Goal: Transaction & Acquisition: Purchase product/service

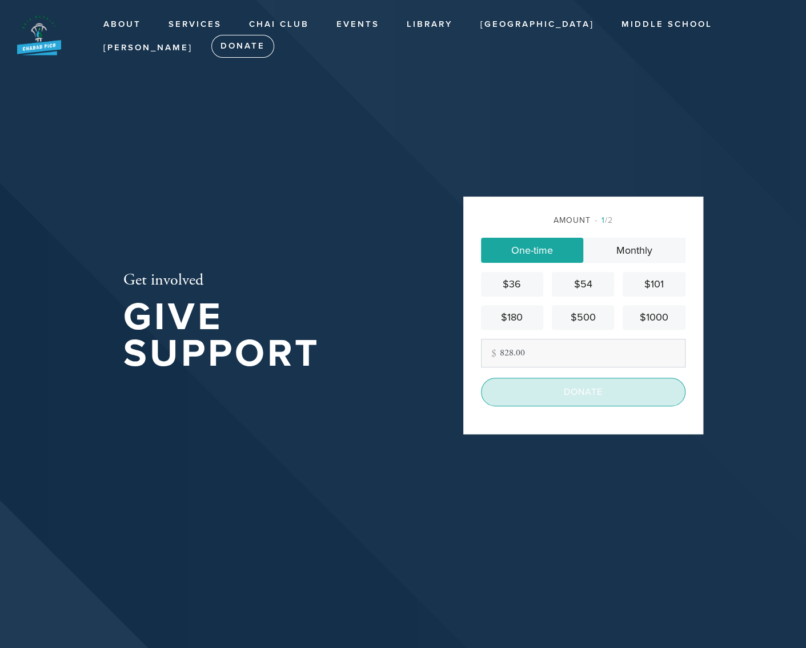
type input "828.00"
click at [558, 393] on input "Donate" at bounding box center [583, 391] width 204 height 29
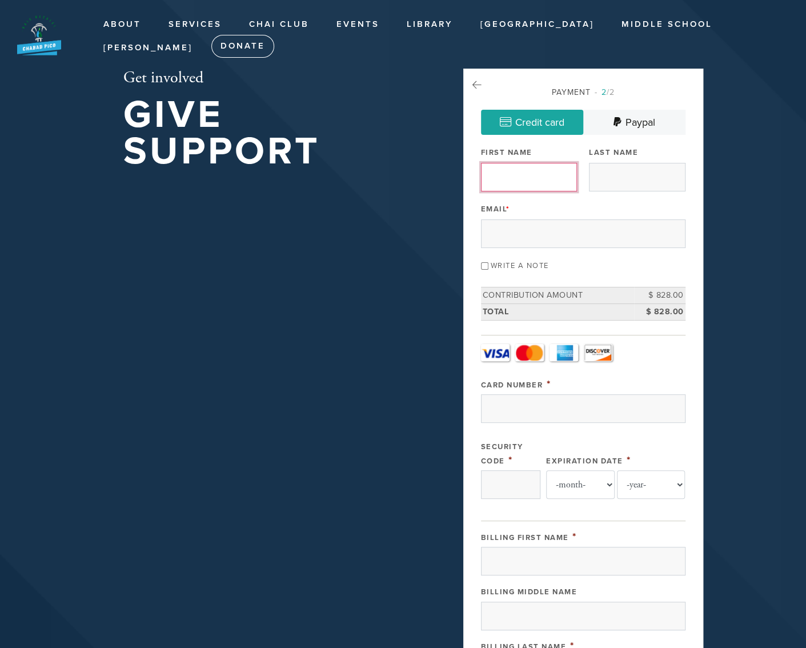
click at [527, 176] on input "First Name" at bounding box center [529, 177] width 96 height 29
type input "Salar"
type input "Royaei"
type input "[EMAIL_ADDRESS][DOMAIN_NAME]"
type input "[STREET_ADDRESS][PERSON_NAME]"
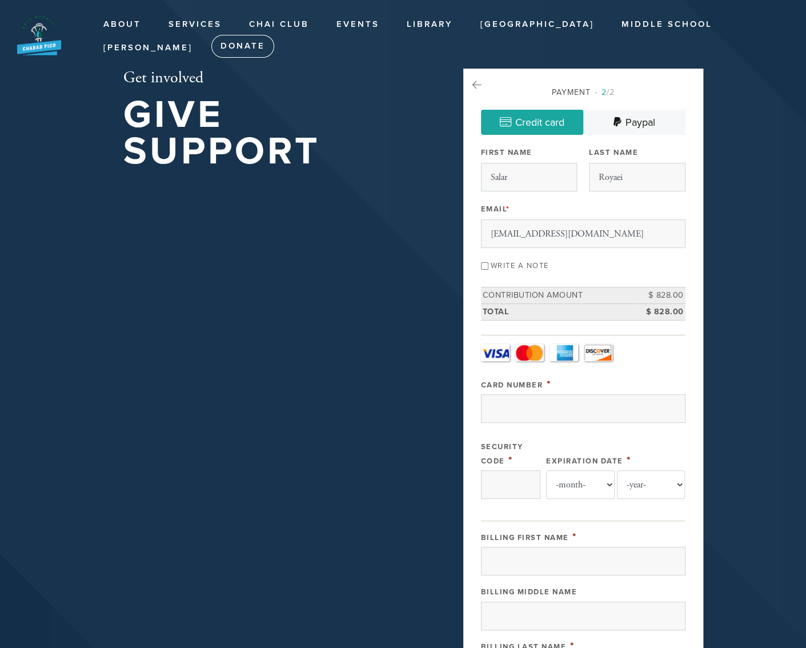
type input "[GEOGRAPHIC_DATA]"
type input "90035"
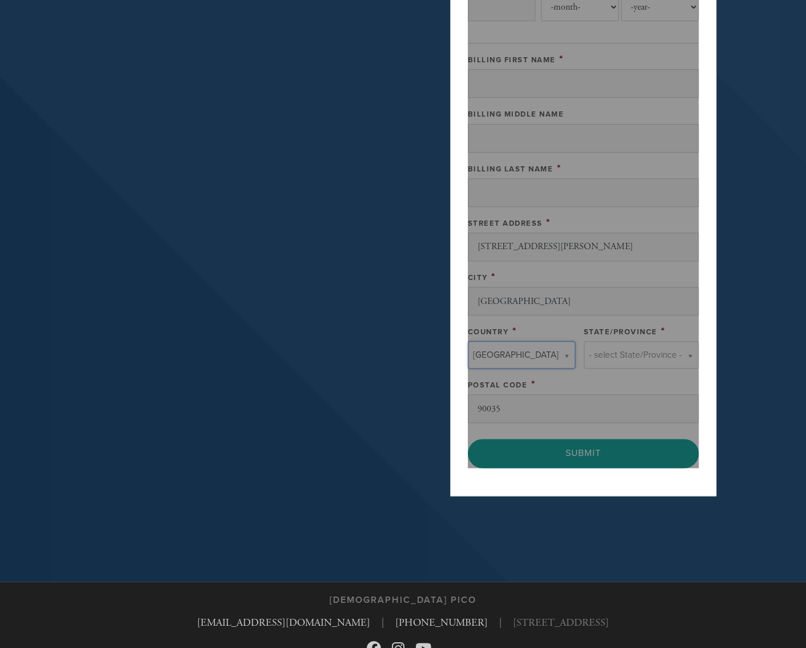
type input "[GEOGRAPHIC_DATA]"
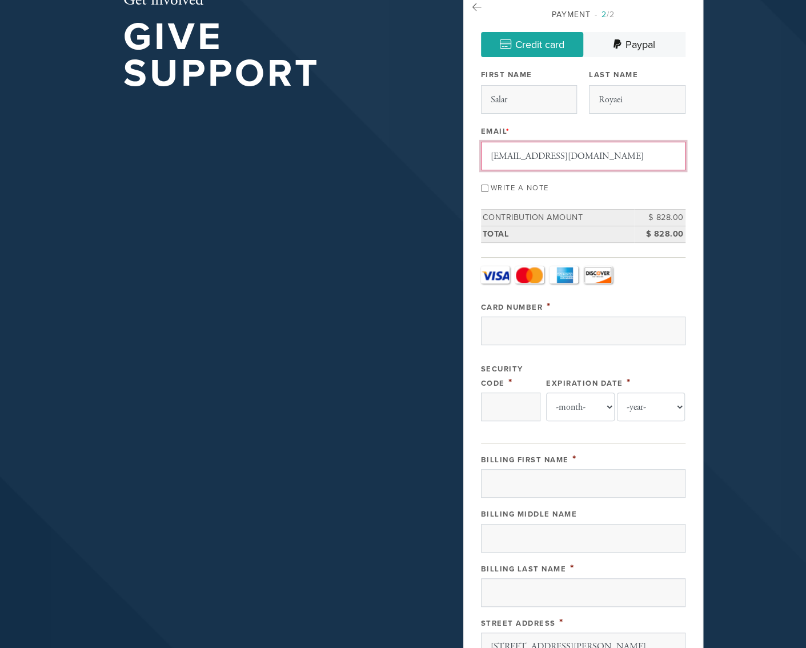
scroll to position [0, 0]
drag, startPoint x: 580, startPoint y: 154, endPoint x: 440, endPoint y: 161, distance: 140.1
click at [440, 161] on div "Get involved Give Support Payment 2 /2 Credit card [GEOGRAPHIC_DATA] Payment Pr…" at bounding box center [403, 452] width 617 height 922
type input "[EMAIL_ADDRESS][DOMAIN_NAME]"
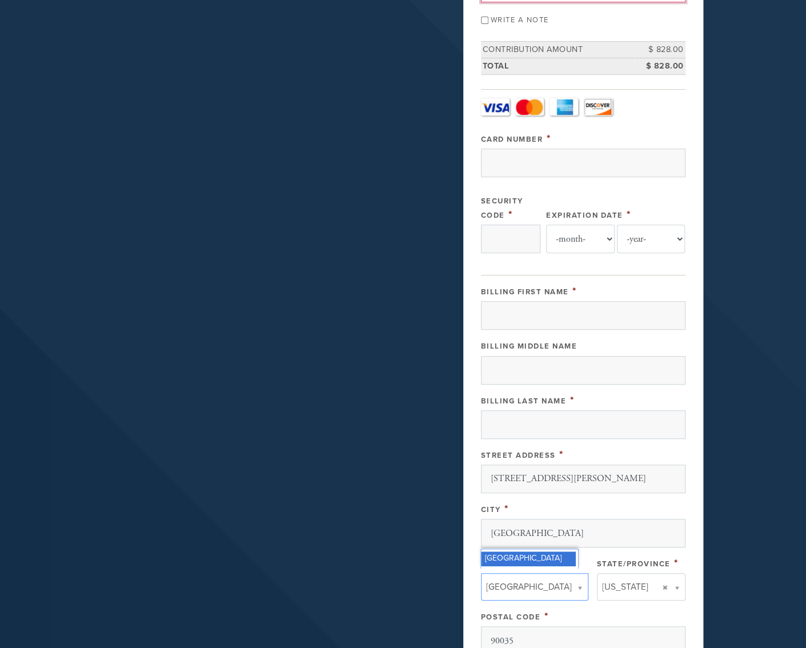
scroll to position [249, 0]
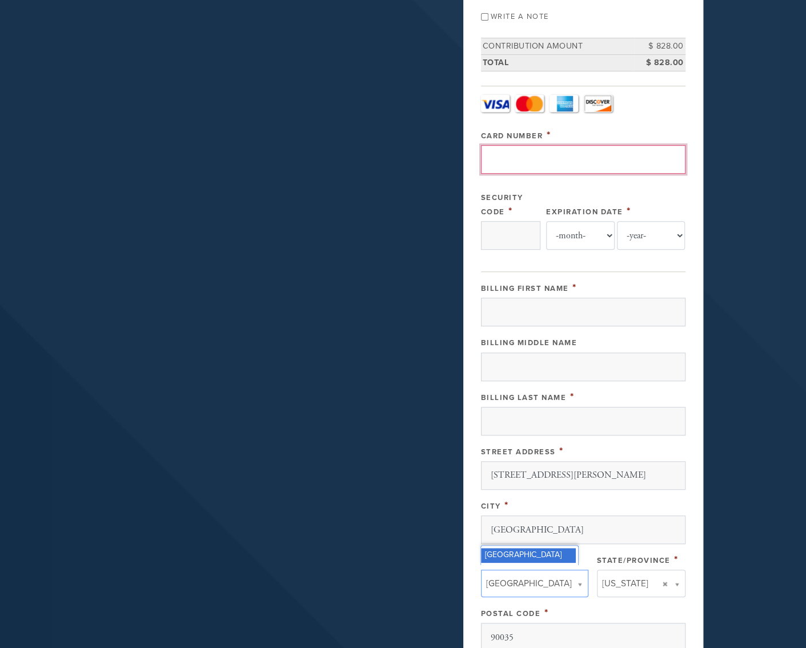
click at [553, 158] on input "Card Number" at bounding box center [583, 159] width 204 height 29
type input "[CREDIT_CARD_NUMBER]"
type input "161"
select select "2"
select select "2028"
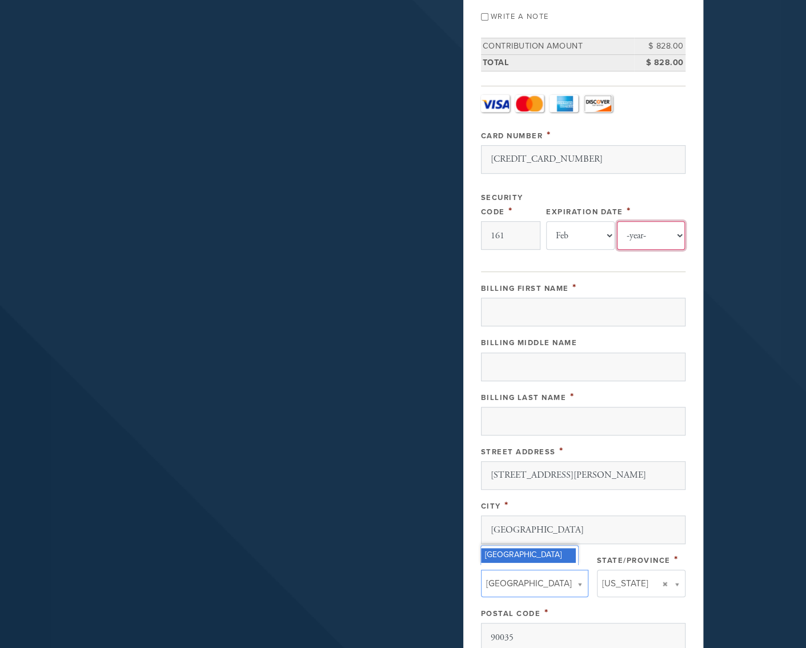
type input "Salar"
type input "Royaei"
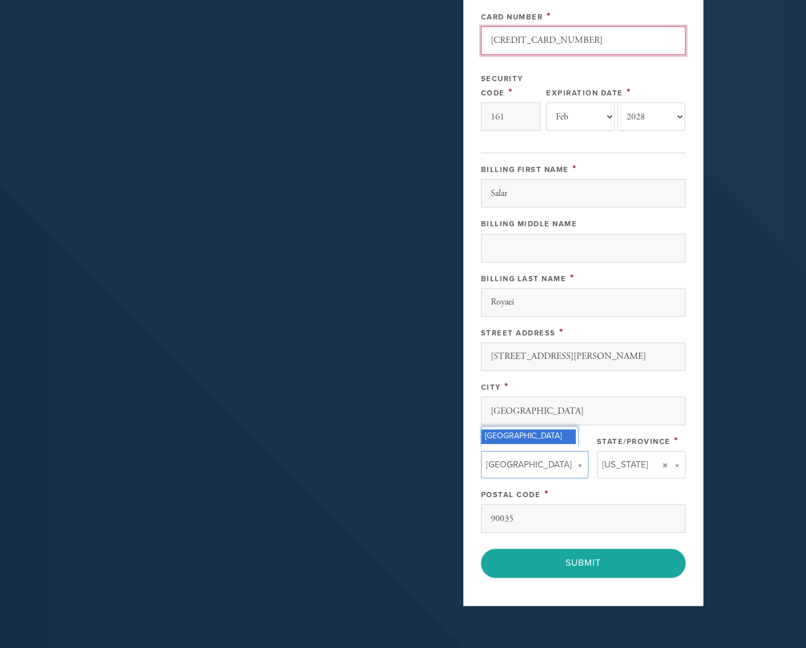
scroll to position [400, 0]
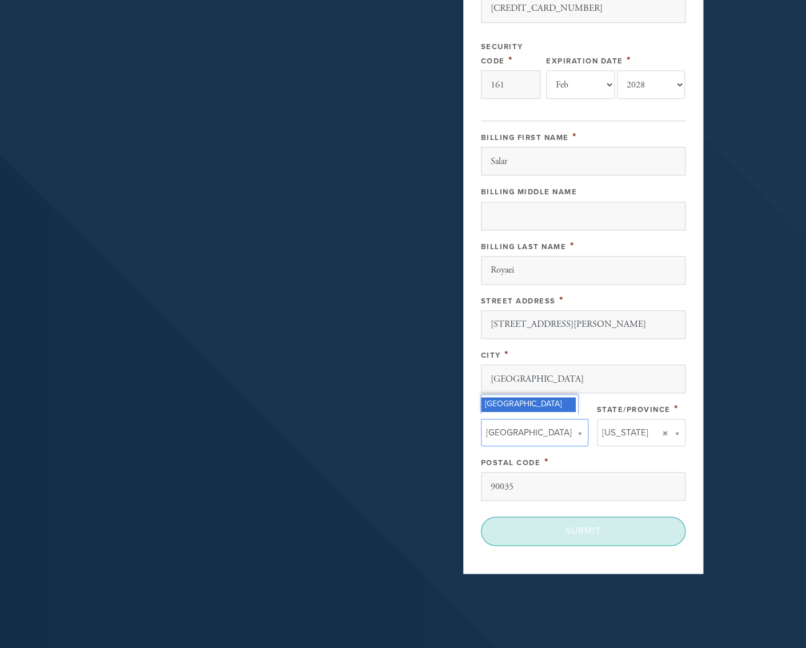
click at [589, 529] on input "Submit" at bounding box center [583, 530] width 204 height 29
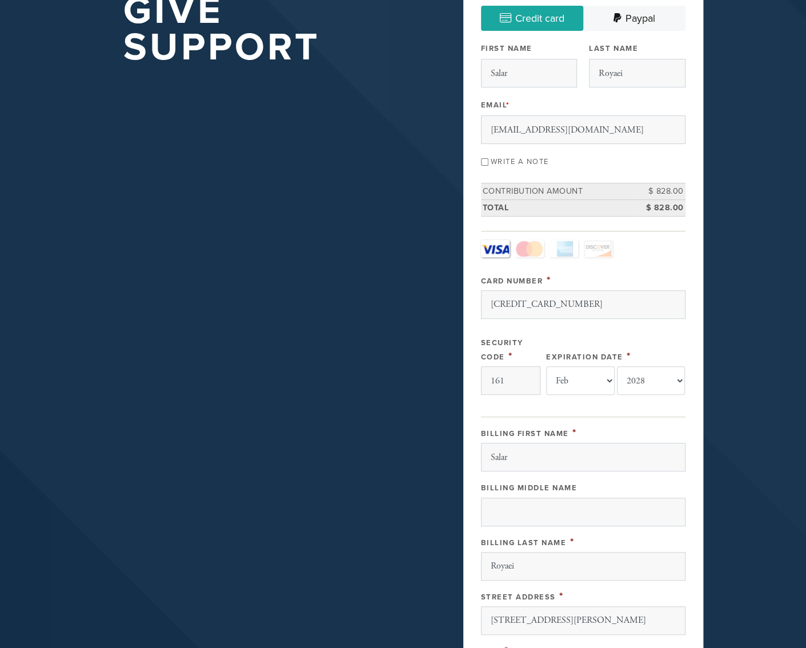
scroll to position [57, 0]
